Goal: Obtain resource: Download file/media

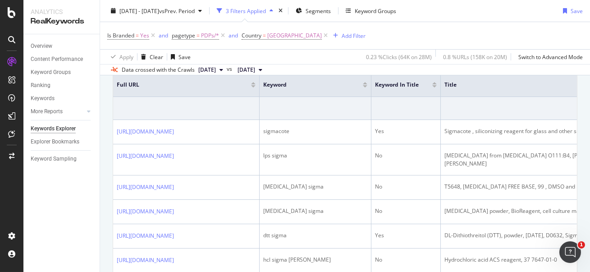
scroll to position [154, 0]
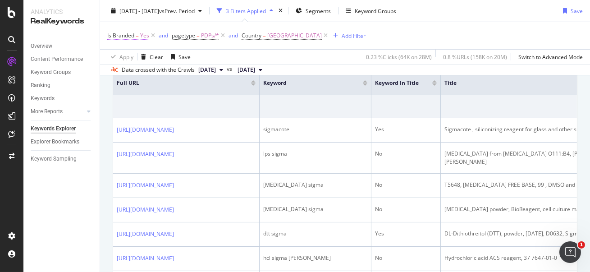
click at [124, 37] on span "Is Branded" at bounding box center [120, 36] width 27 height 8
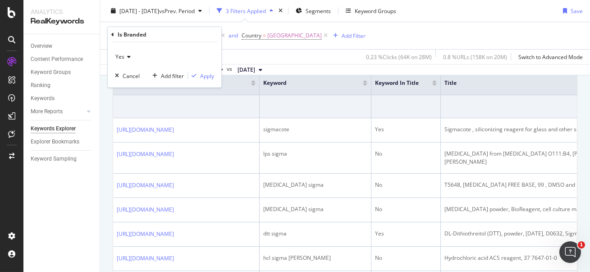
click at [274, 56] on div "Apply Clear Save 0.23 % Clicks ( 64K on 28M ) 0.8 % URLs ( 158K on 20M ) Switch…" at bounding box center [345, 56] width 490 height 15
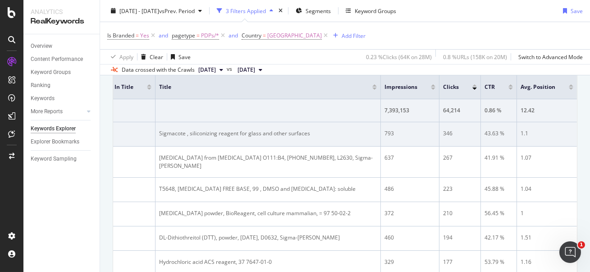
scroll to position [0, 320]
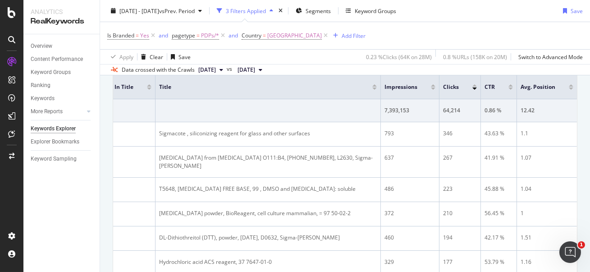
click at [510, 86] on div at bounding box center [511, 86] width 5 height 5
click at [511, 86] on div at bounding box center [511, 86] width 5 height 5
click at [510, 87] on div at bounding box center [511, 88] width 5 height 2
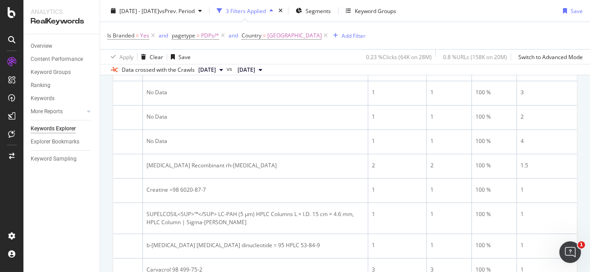
scroll to position [1355, 0]
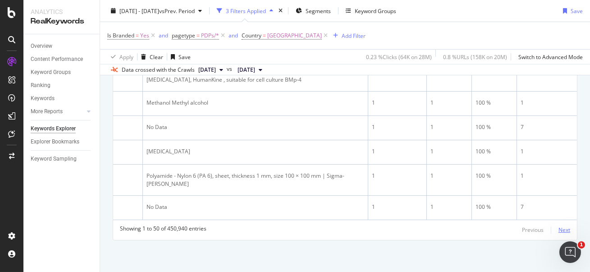
click at [564, 230] on div "Next" at bounding box center [565, 230] width 12 height 8
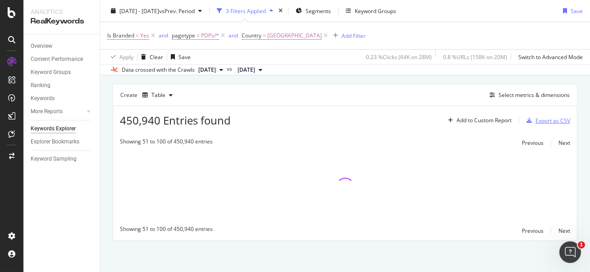
click at [542, 120] on div "Export as CSV" at bounding box center [553, 121] width 35 height 8
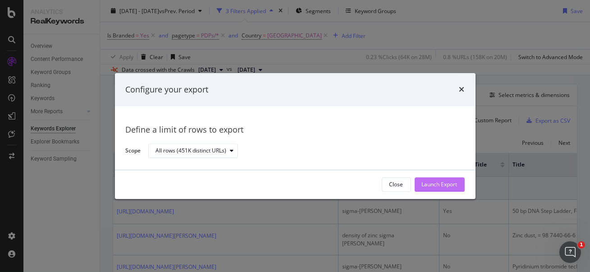
click at [445, 183] on div "Launch Export" at bounding box center [440, 185] width 36 height 8
